Goal: Task Accomplishment & Management: Manage account settings

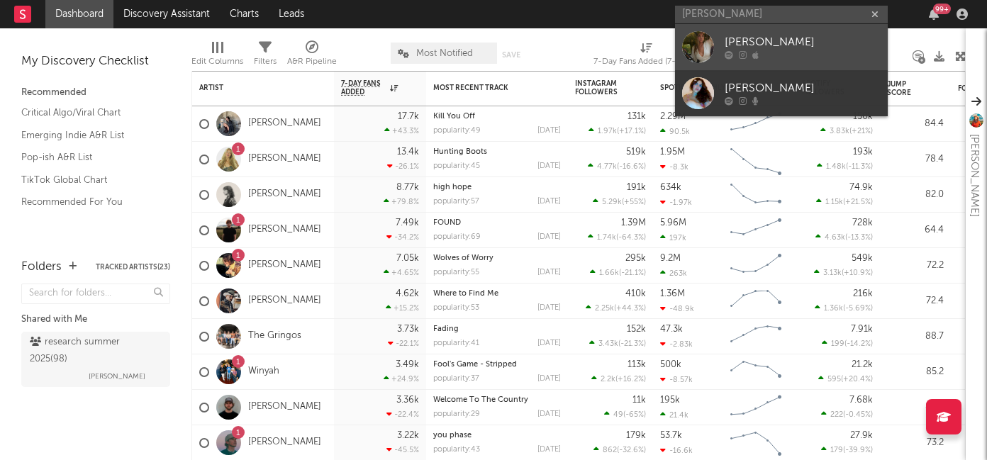
type input "[PERSON_NAME]"
click at [747, 40] on div "[PERSON_NAME]" at bounding box center [803, 42] width 156 height 17
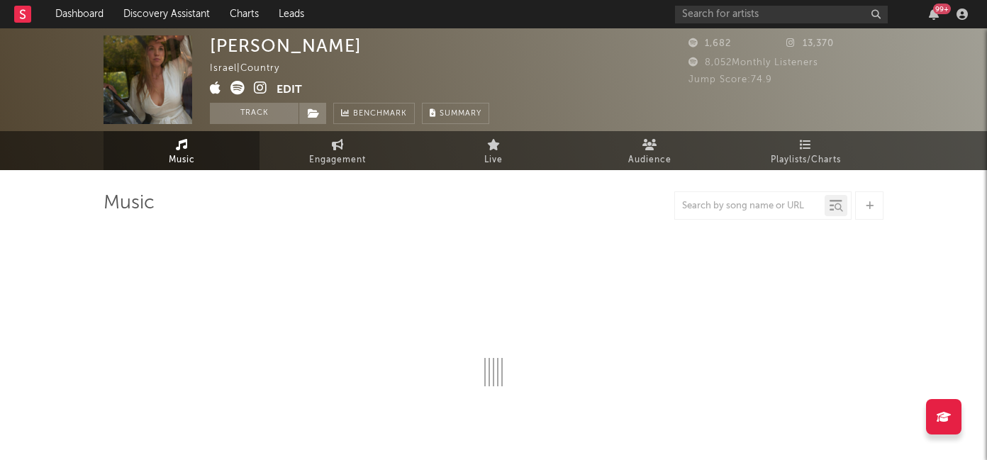
select select "1w"
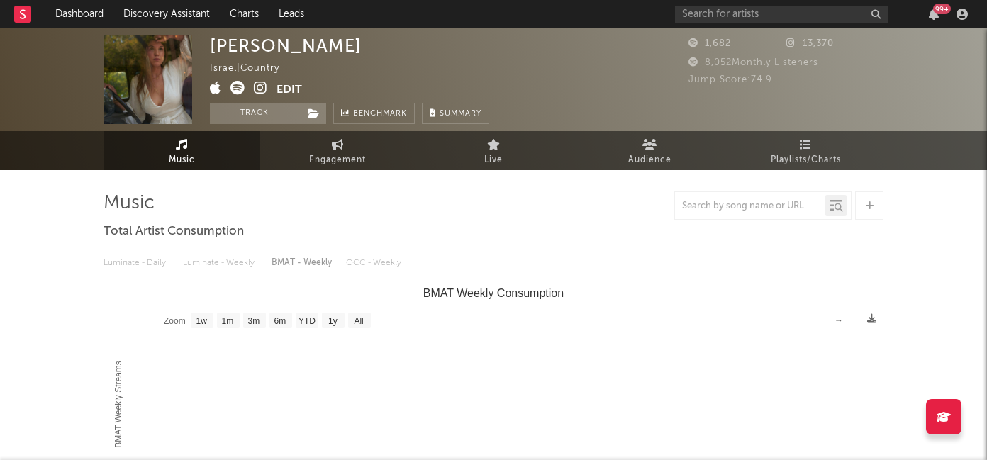
click at [261, 88] on icon at bounding box center [260, 88] width 13 height 14
click at [260, 91] on icon at bounding box center [260, 88] width 13 height 14
click at [291, 88] on button "Edit" at bounding box center [289, 90] width 26 height 18
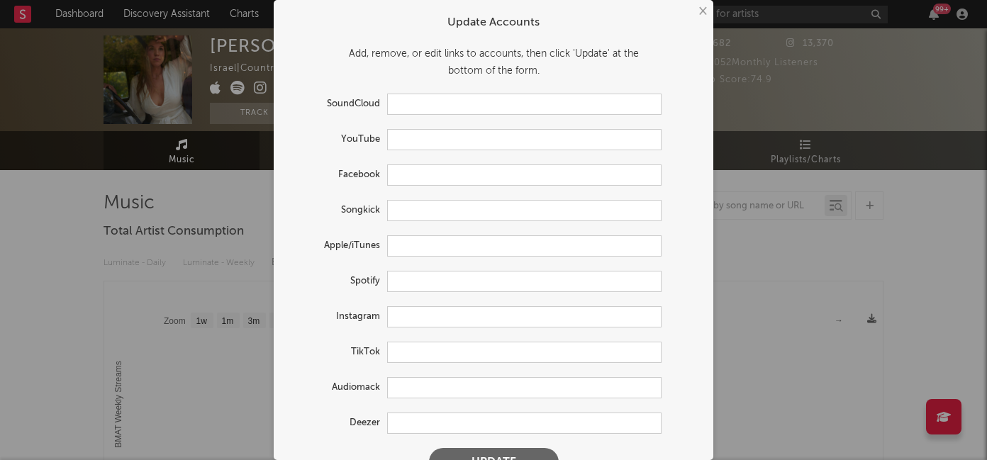
type input "[URL][DOMAIN_NAME][PERSON_NAME]"
type input "[URL][DOMAIN_NAME]"
click at [413, 357] on input "text" at bounding box center [524, 352] width 274 height 21
paste input "[URL][DOMAIN_NAME]"
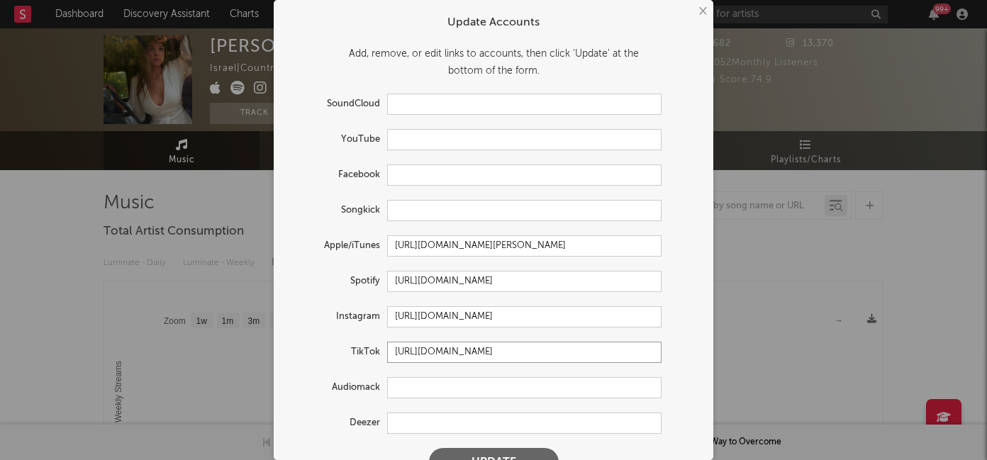
type input "[URL][DOMAIN_NAME]"
click at [491, 454] on button "Update" at bounding box center [494, 462] width 130 height 28
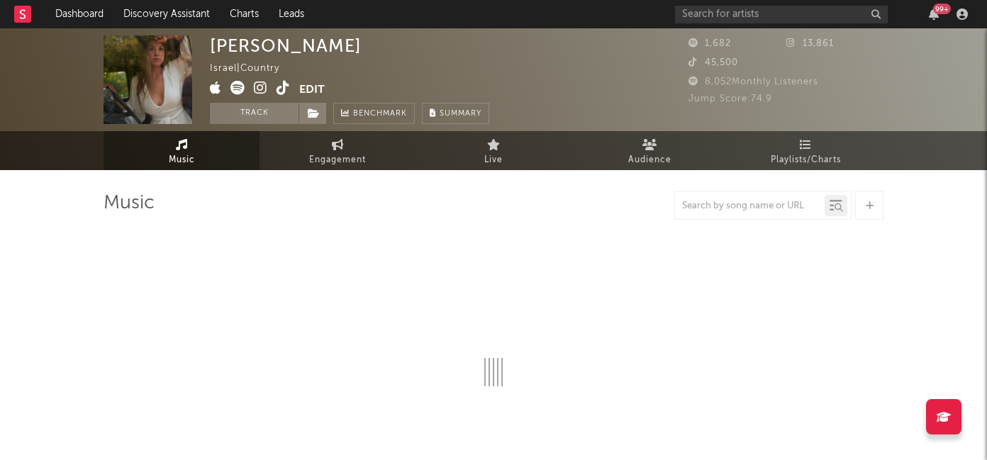
select select "1w"
